Goal: Transaction & Acquisition: Purchase product/service

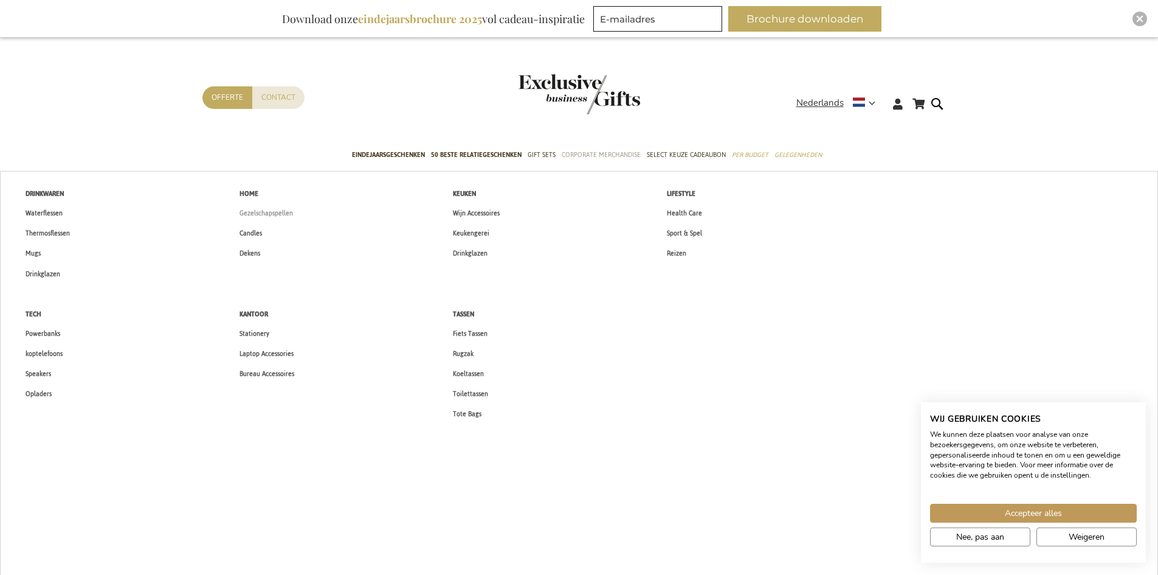
click at [278, 215] on span "Gezelschapspellen" at bounding box center [267, 213] width 54 height 13
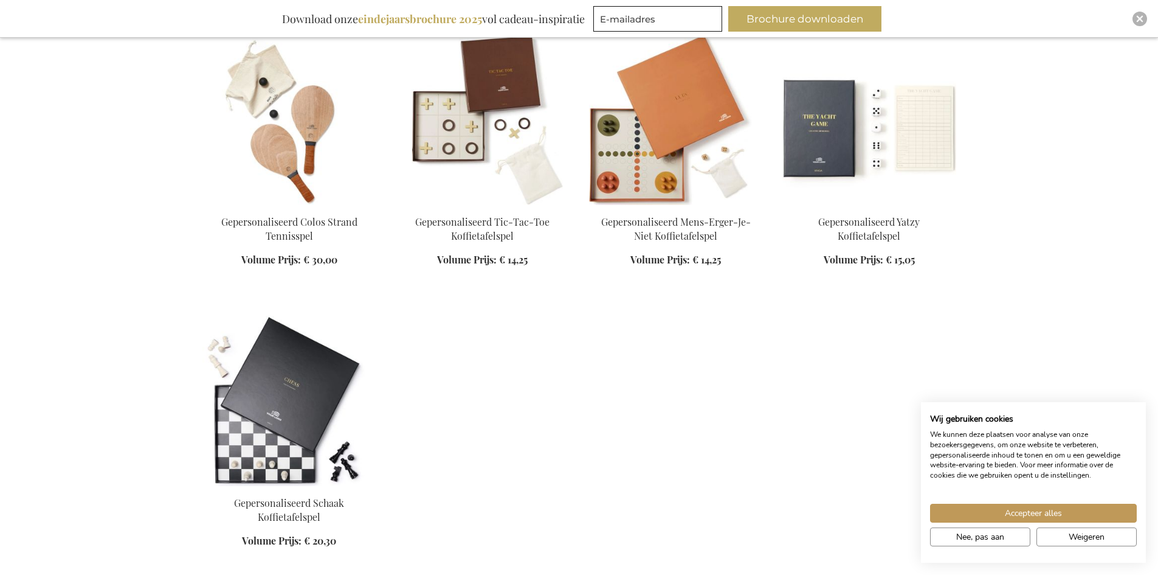
scroll to position [912, 0]
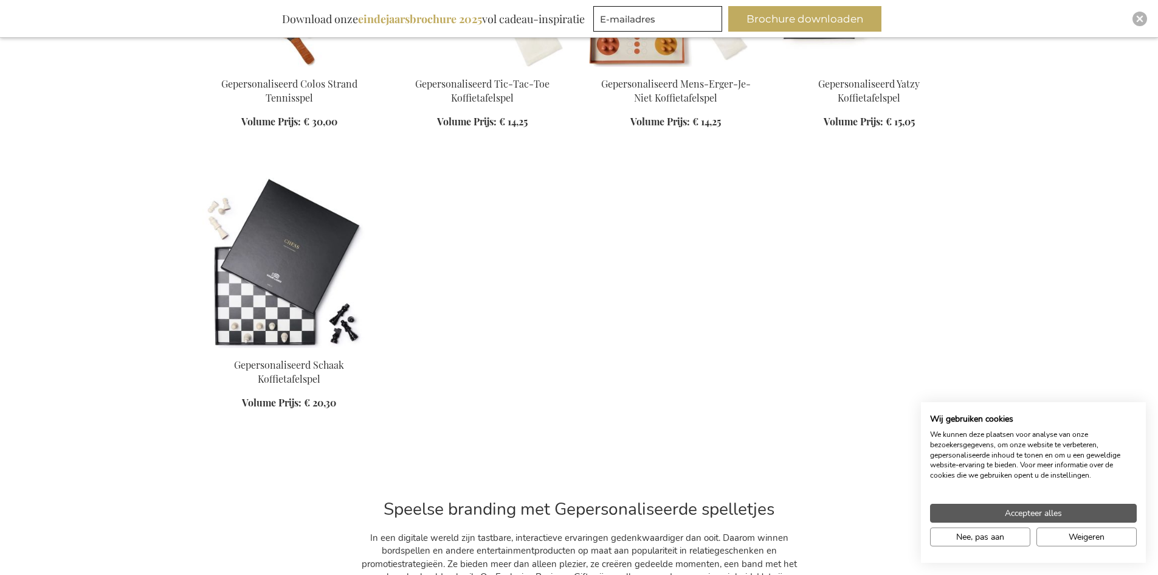
drag, startPoint x: 1065, startPoint y: 500, endPoint x: 1061, endPoint y: 506, distance: 7.1
click at [1064, 500] on div "Accepteer alles Nee, pas aan Weigeren" at bounding box center [1033, 518] width 225 height 66
drag, startPoint x: 1058, startPoint y: 510, endPoint x: 1025, endPoint y: 503, distance: 34.0
click at [1057, 510] on span "Accepteer alles" at bounding box center [1033, 513] width 57 height 13
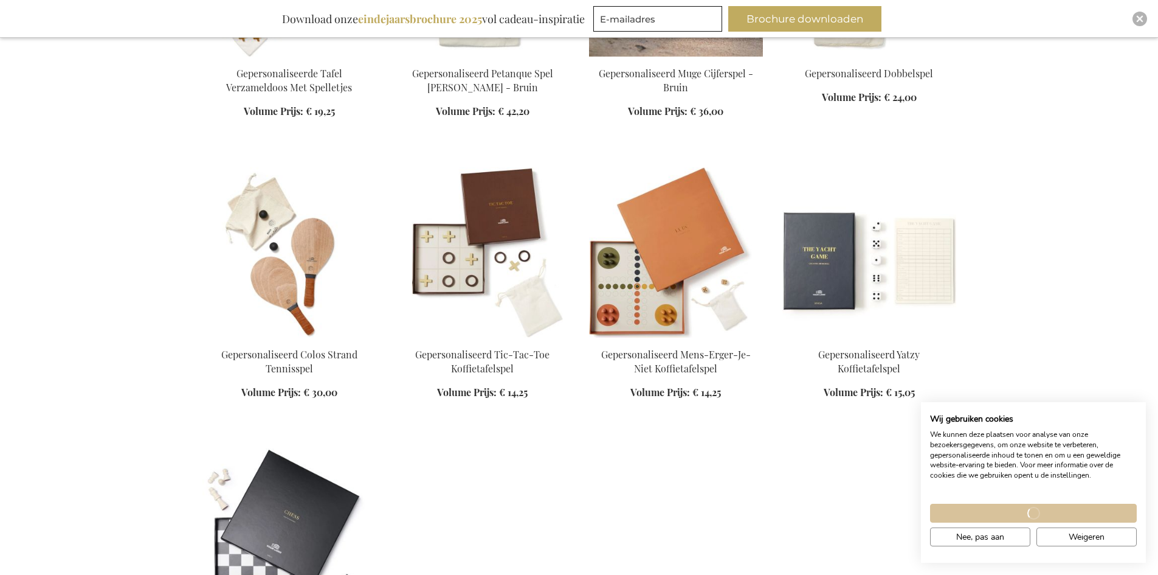
scroll to position [182, 0]
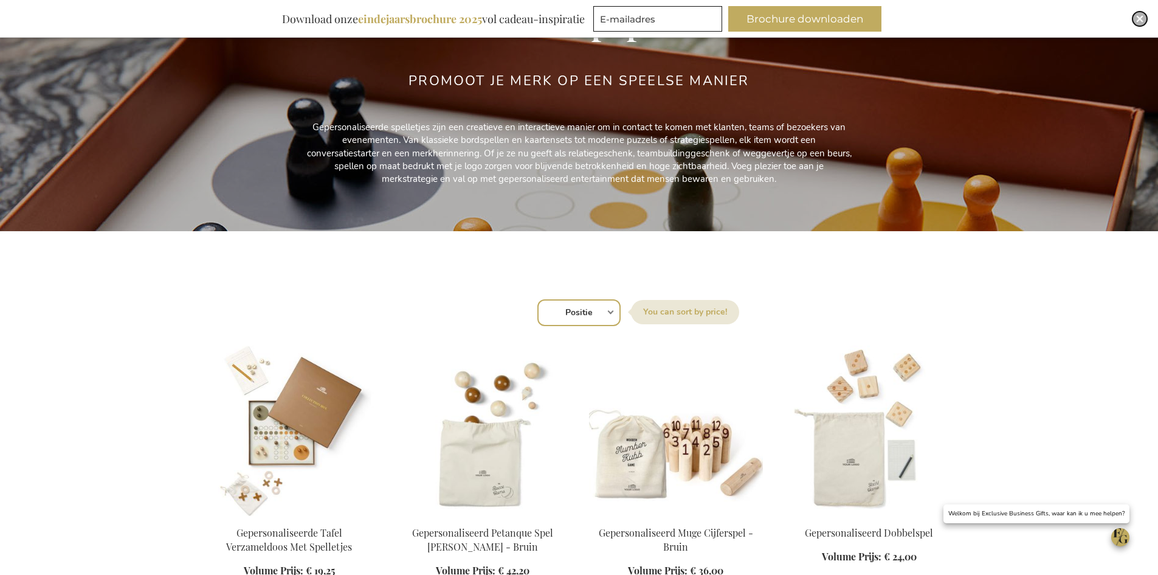
click at [1142, 20] on div "Close" at bounding box center [1140, 19] width 15 height 15
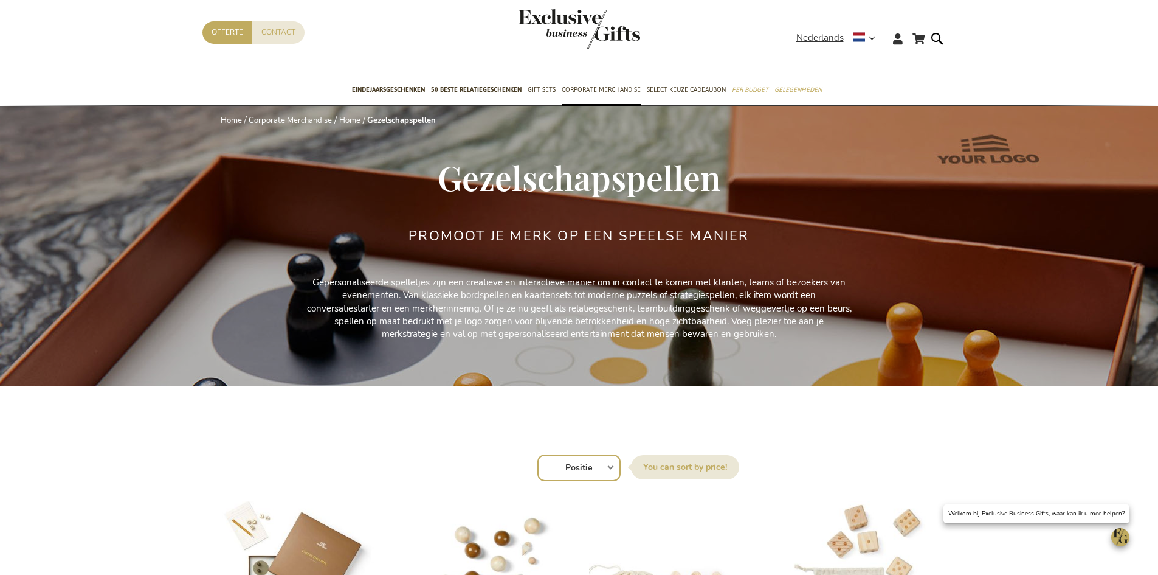
scroll to position [0, 0]
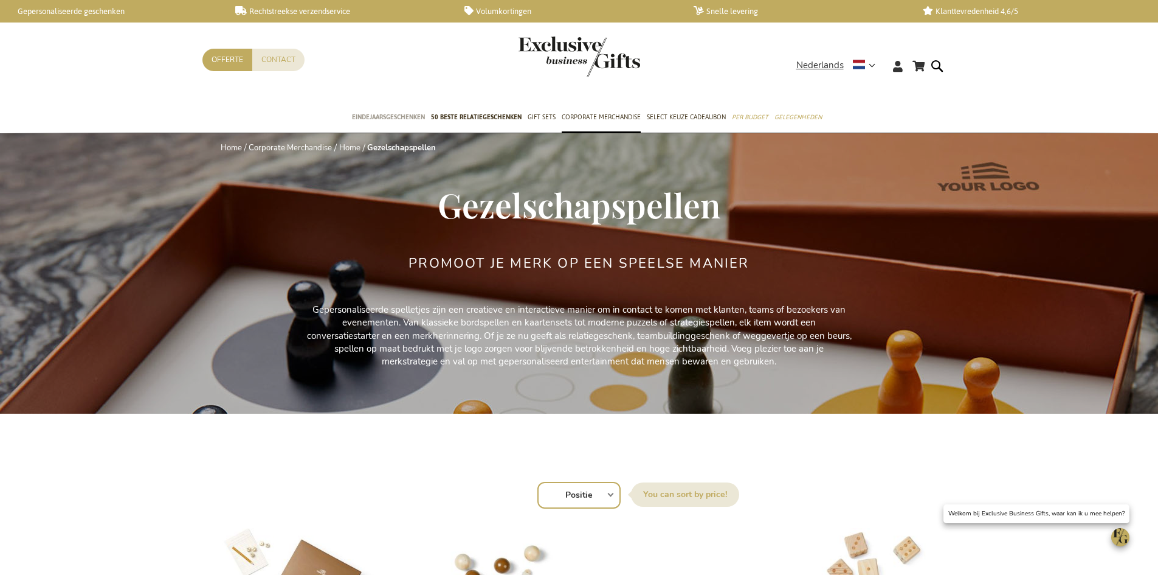
click at [399, 116] on span "Eindejaarsgeschenken" at bounding box center [388, 117] width 73 height 13
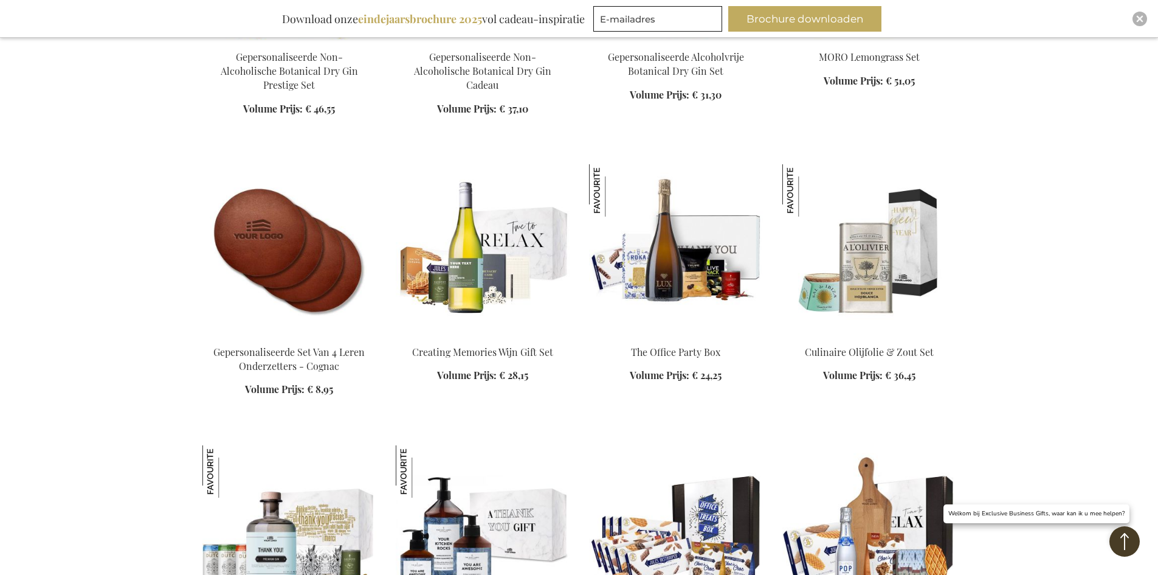
scroll to position [1885, 0]
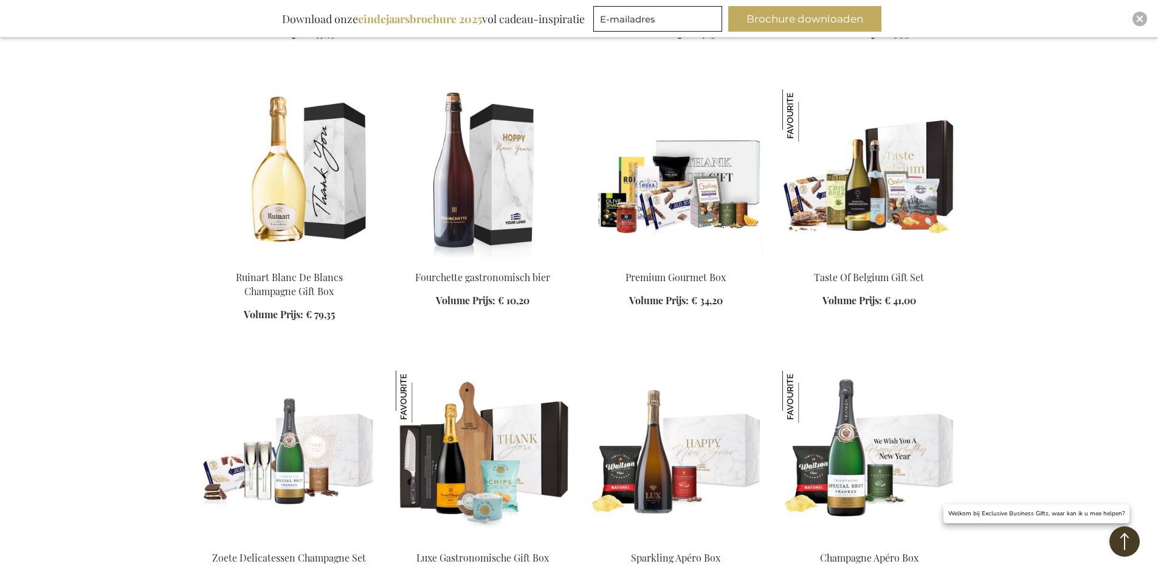
scroll to position [2675, 0]
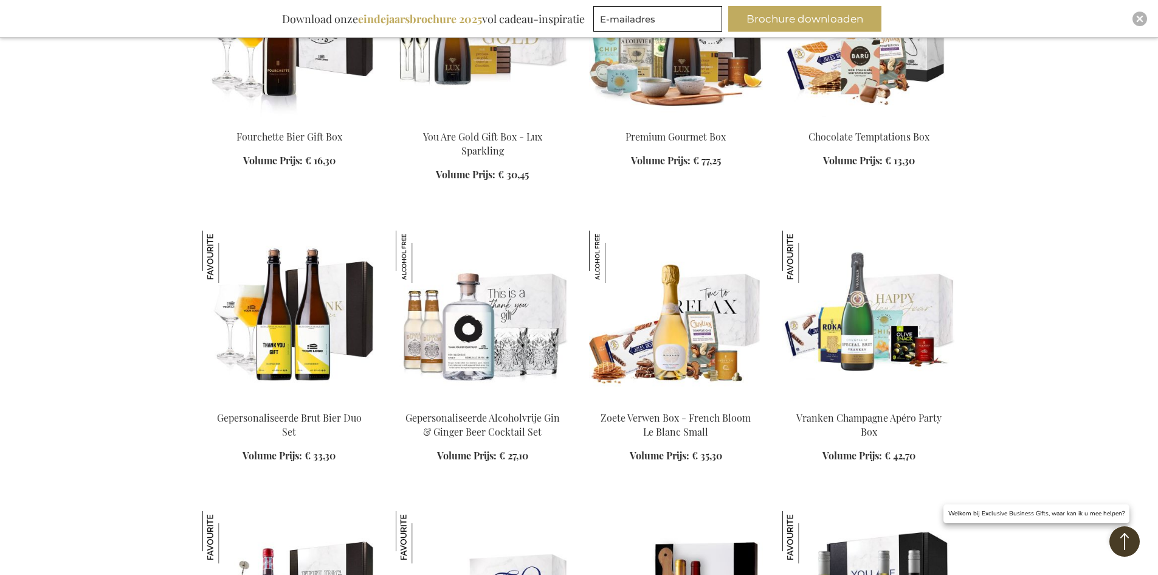
scroll to position [3101, 0]
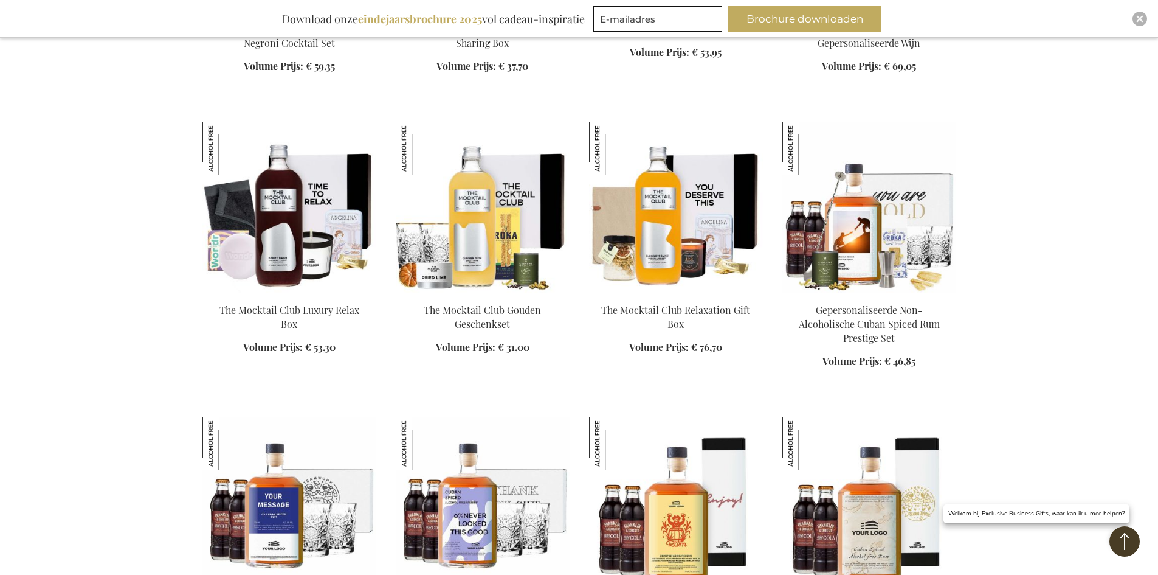
scroll to position [3709, 0]
